Goal: Task Accomplishment & Management: Complete application form

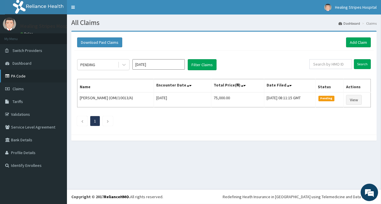
click at [17, 76] on link "PA Code" at bounding box center [33, 76] width 67 height 13
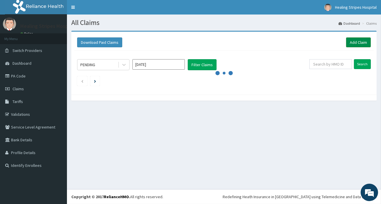
click at [352, 44] on link "Add Claim" at bounding box center [358, 43] width 25 height 10
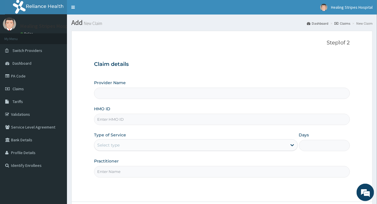
click at [145, 114] on input "HMO ID" at bounding box center [221, 119] width 255 height 11
paste input "RHY/10026/A"
type input "RHY/10026/A"
type input "Healing Stripes Hospital"
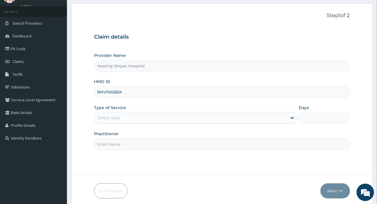
scroll to position [50, 0]
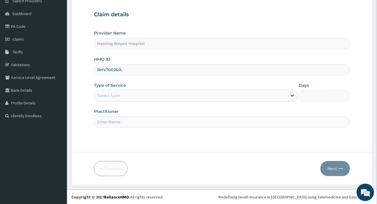
type input "RHY/10026/A"
click at [128, 95] on div "Select type" at bounding box center [190, 95] width 192 height 9
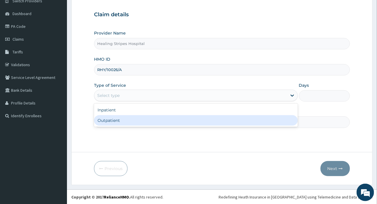
click at [131, 119] on div "Outpatient" at bounding box center [195, 120] width 203 height 10
type input "1"
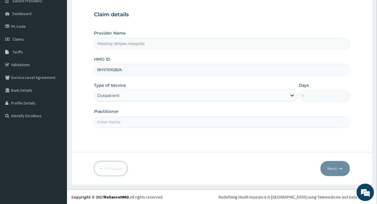
click at [131, 119] on input "Practitioner" at bounding box center [221, 122] width 255 height 11
type input "DR [PERSON_NAME]"
click at [331, 172] on button "Next" at bounding box center [334, 168] width 29 height 15
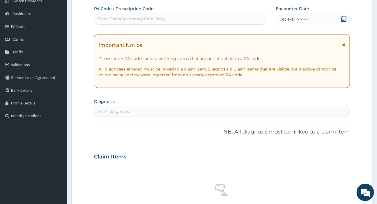
click at [318, 17] on div "DD-MM-YYYY" at bounding box center [313, 20] width 74 height 12
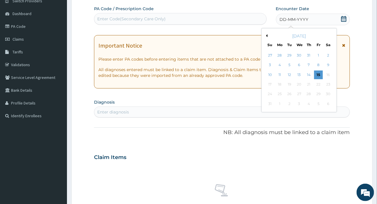
click at [266, 35] on button "Previous Month" at bounding box center [265, 35] width 3 height 3
click at [309, 84] on div "24" at bounding box center [308, 84] width 9 height 9
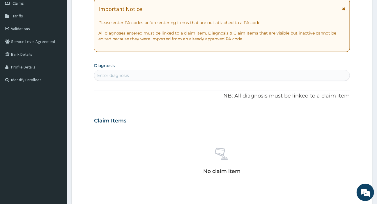
scroll to position [103, 0]
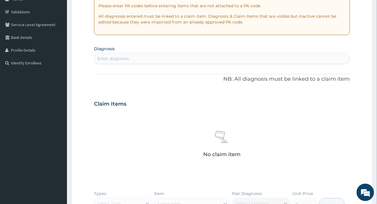
click at [128, 58] on div "Enter diagnosis" at bounding box center [113, 59] width 32 height 6
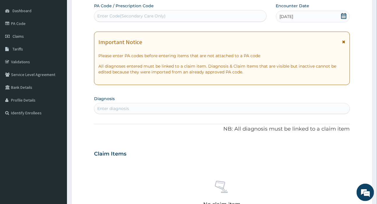
scroll to position [0, 0]
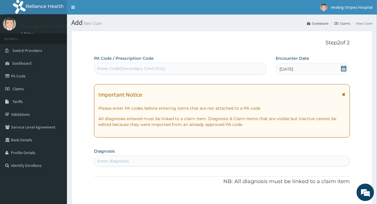
click at [140, 63] on div "Enter Code(Secondary Care Only)" at bounding box center [180, 69] width 172 height 12
paste input "PA/94FE8F"
type input "PA/94FE8F"
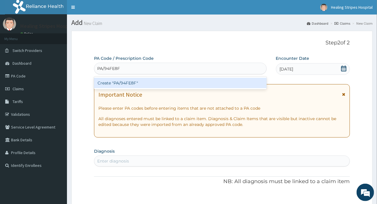
click at [139, 85] on div "Create "PA/94FE8F"" at bounding box center [180, 83] width 172 height 10
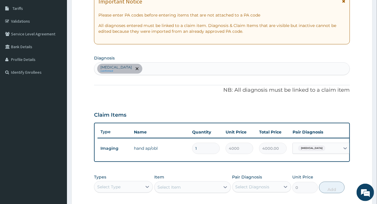
scroll to position [60, 0]
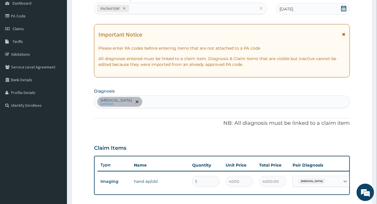
click at [172, 4] on div "PA/94FE8F" at bounding box center [174, 9] width 161 height 10
paste input "PA/1F10CD"
type input "PA/1F10CD"
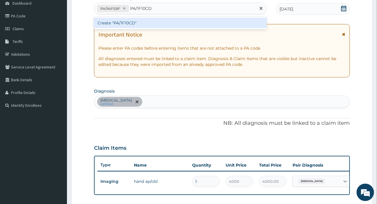
click at [175, 23] on div "Create "PA/1F10CD"" at bounding box center [180, 23] width 172 height 10
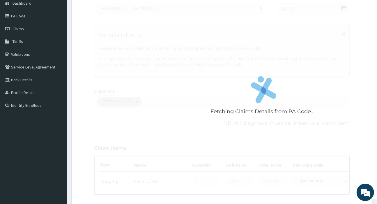
scroll to position [180, 0]
